Goal: Navigation & Orientation: Find specific page/section

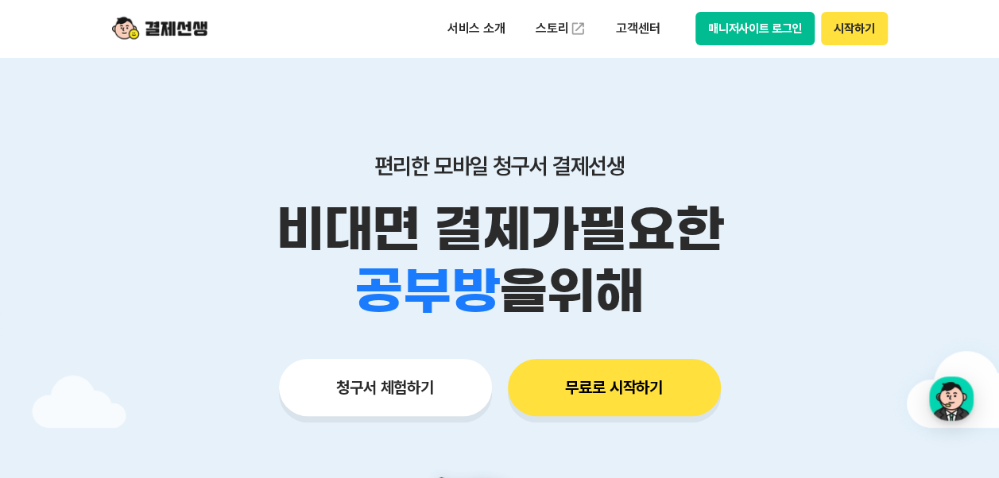
click at [845, 28] on button "시작하기" at bounding box center [854, 28] width 66 height 33
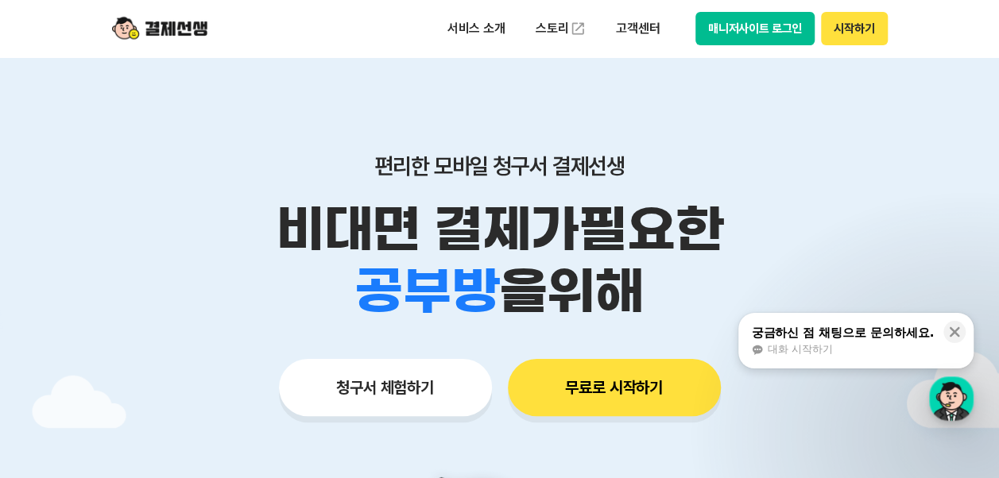
click at [855, 33] on button "시작하기" at bounding box center [854, 28] width 66 height 33
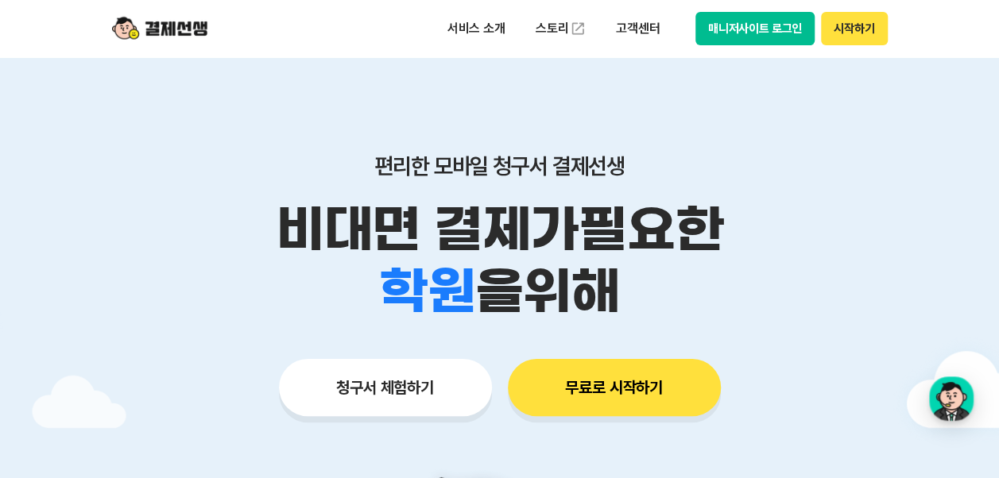
click at [788, 310] on div "학원 공부방 호텔 쇼핑몰 병원 배달 보험사 항공사 골프장 을 위해" at bounding box center [499, 292] width 813 height 62
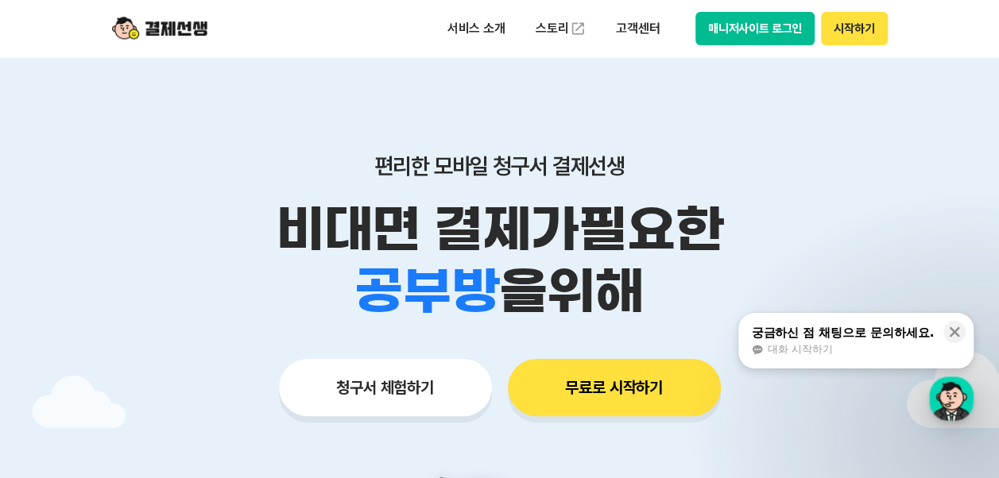
click at [863, 31] on button "시작하기" at bounding box center [854, 28] width 66 height 33
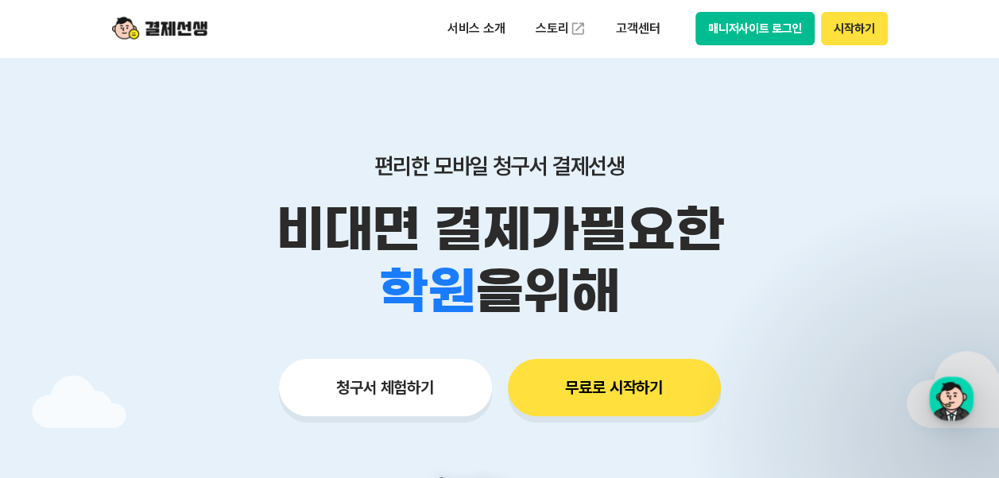
click at [863, 27] on button "시작하기" at bounding box center [854, 28] width 66 height 33
